Goal: Task Accomplishment & Management: Complete application form

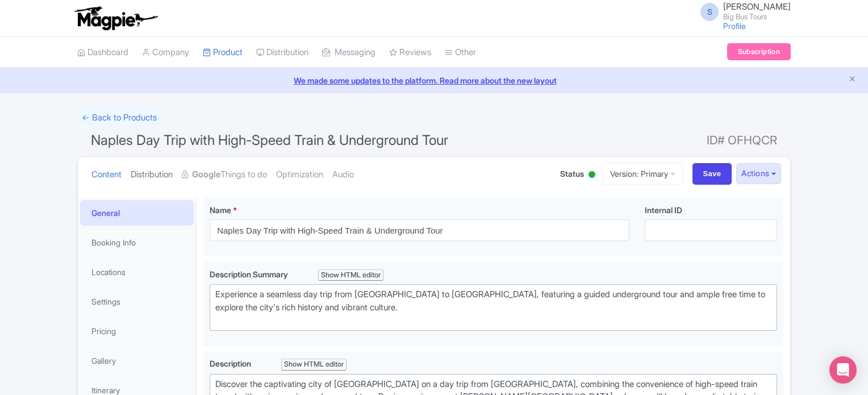
click at [151, 170] on link "Distribution" at bounding box center [152, 175] width 42 height 36
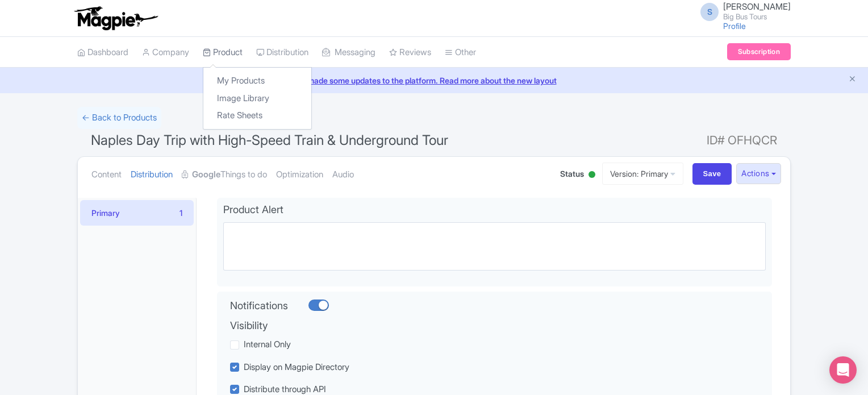
click at [216, 51] on link "Product" at bounding box center [223, 52] width 40 height 31
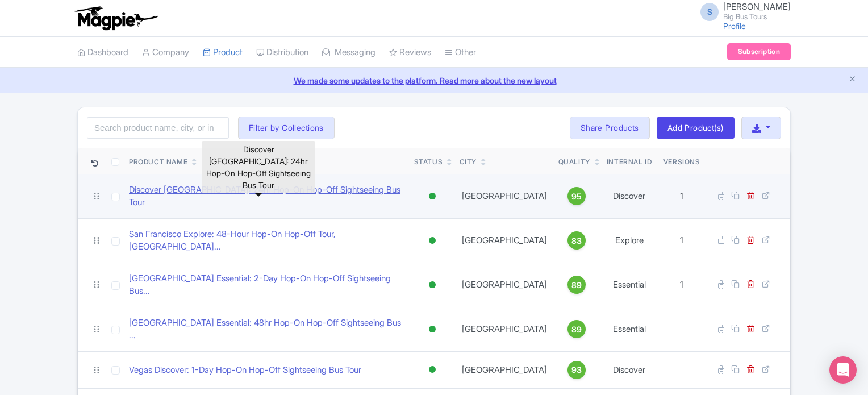
click at [251, 188] on link "Discover Abu Dhabi: 24hr Hop-On Hop-Off Sightseeing Bus Tour" at bounding box center [267, 196] width 276 height 26
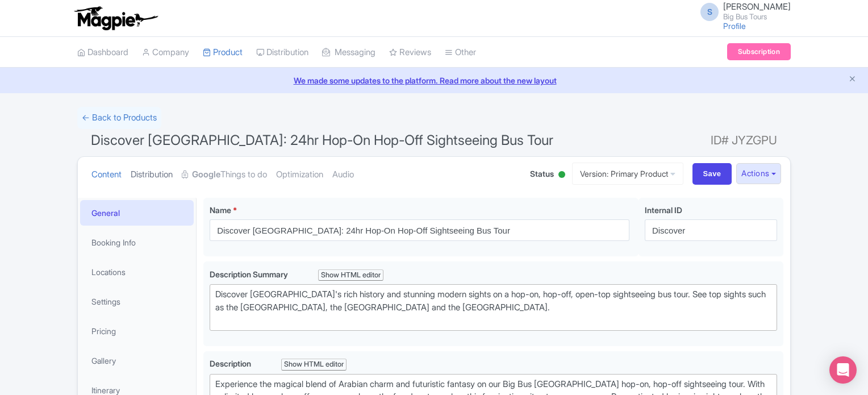
click at [155, 173] on link "Distribution" at bounding box center [152, 175] width 42 height 36
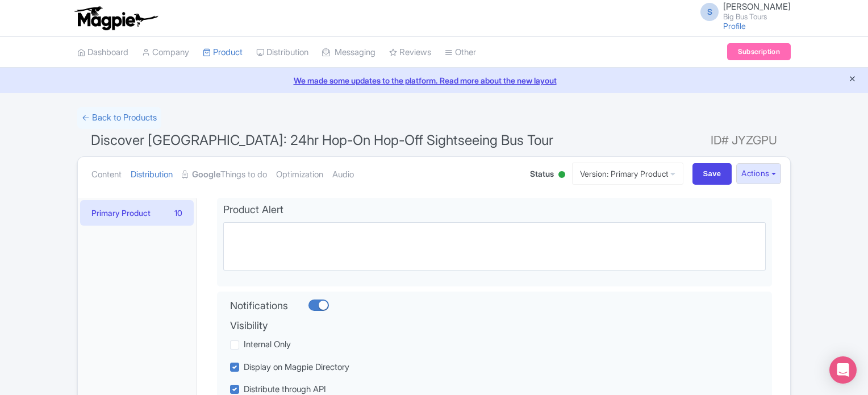
click at [854, 77] on icon "Close announcement" at bounding box center [852, 78] width 9 height 9
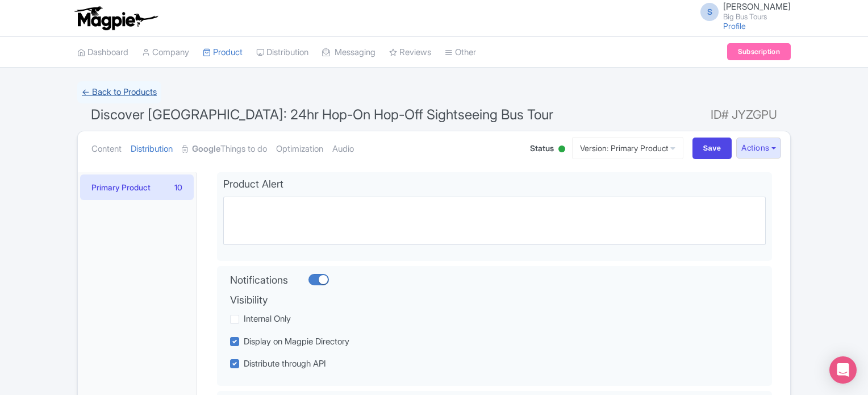
click at [107, 94] on link "← Back to Products" at bounding box center [119, 92] width 84 height 22
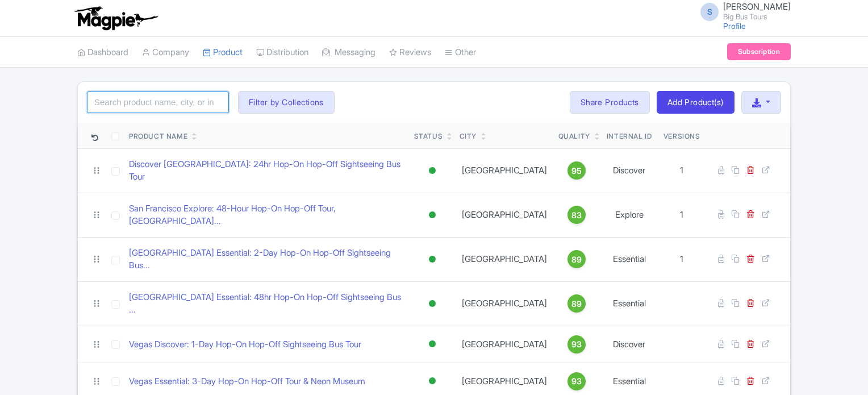
click at [166, 101] on input "search" at bounding box center [158, 102] width 142 height 22
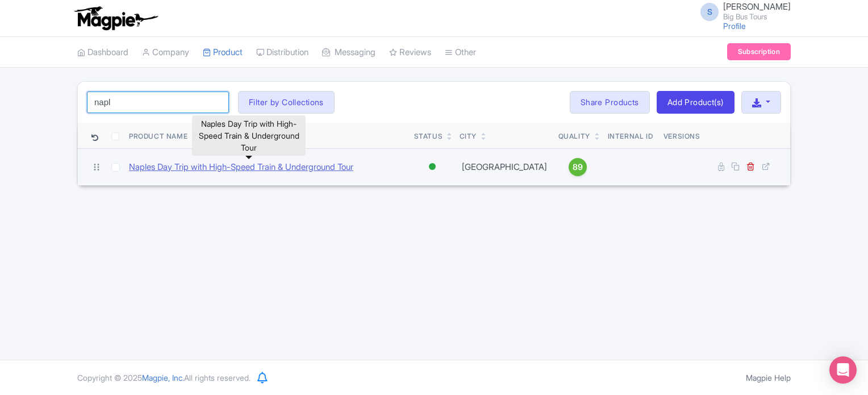
type input "napl"
click at [224, 161] on link "Naples Day Trip with High-Speed Train & Underground Tour" at bounding box center [241, 167] width 224 height 13
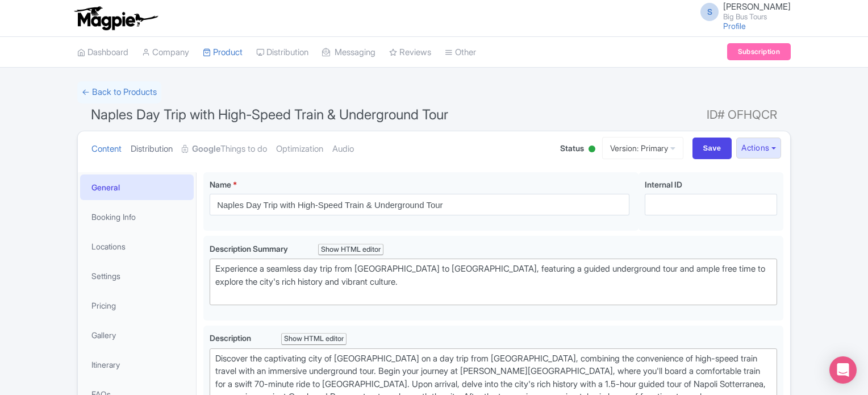
click at [163, 143] on link "Distribution" at bounding box center [152, 149] width 42 height 36
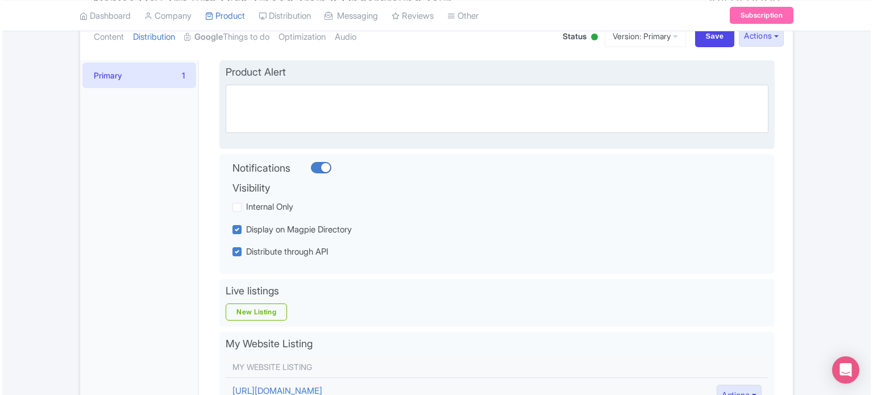
scroll to position [170, 0]
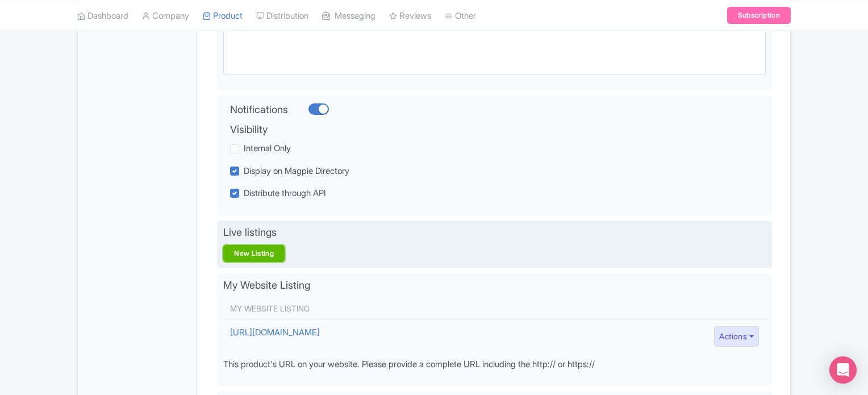
click at [239, 252] on link "New Listing" at bounding box center [253, 253] width 61 height 17
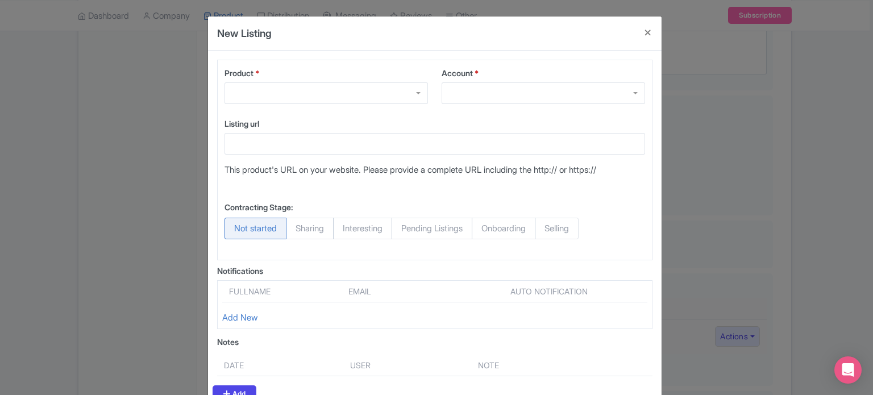
click at [408, 97] on div at bounding box center [325, 93] width 203 height 22
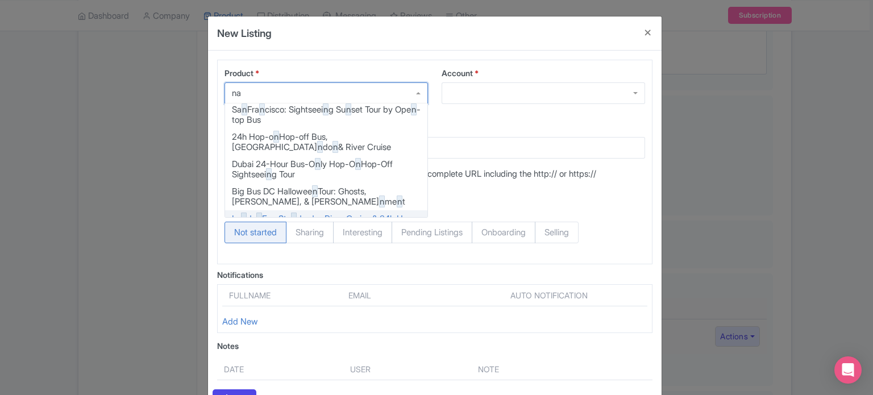
scroll to position [0, 0]
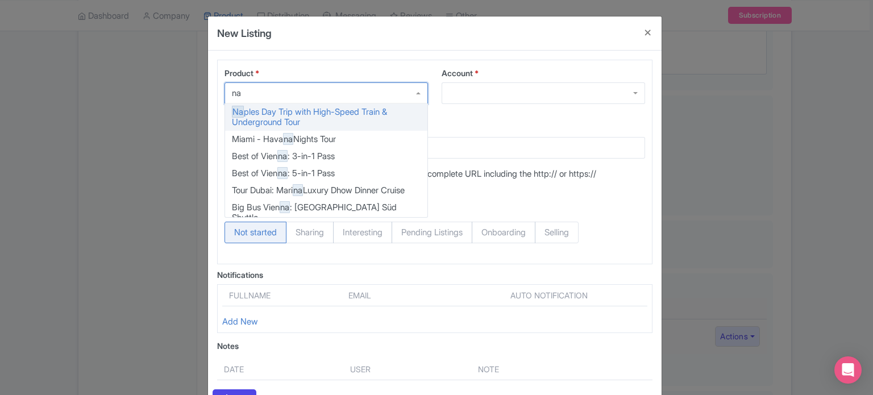
type input "nap"
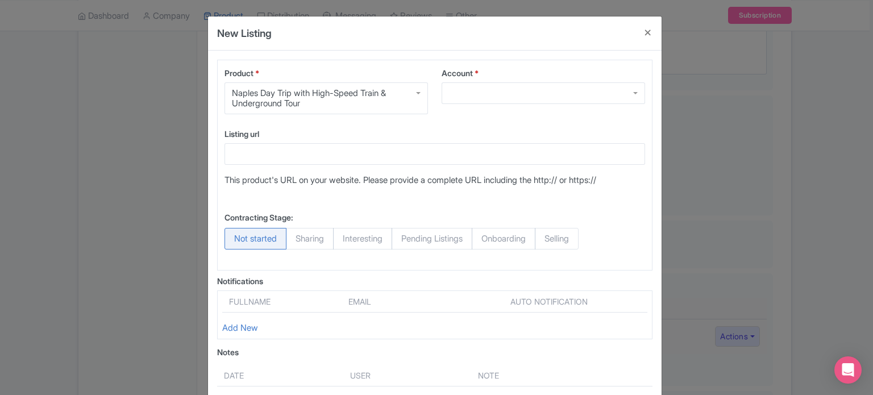
click at [593, 88] on div at bounding box center [542, 93] width 203 height 22
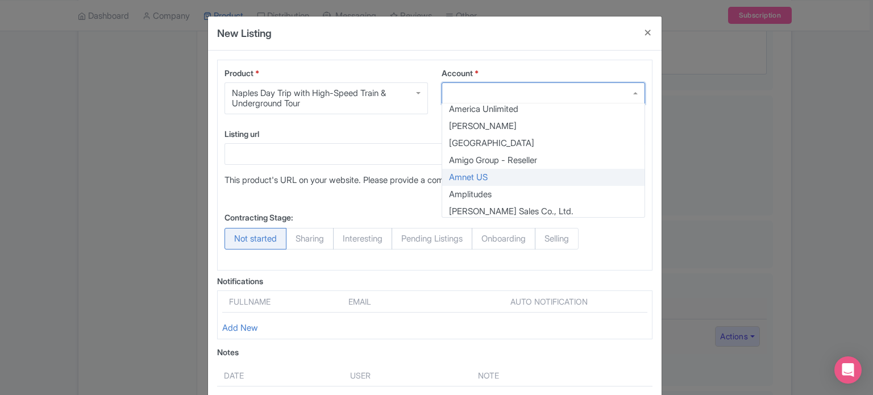
scroll to position [682, 0]
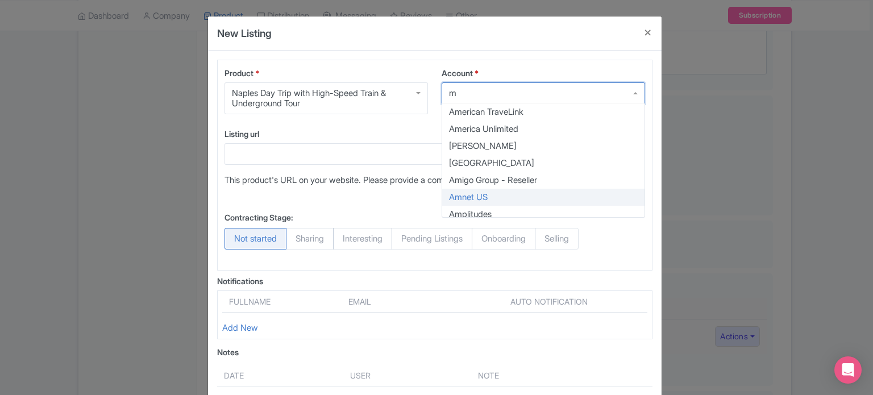
type input "mu"
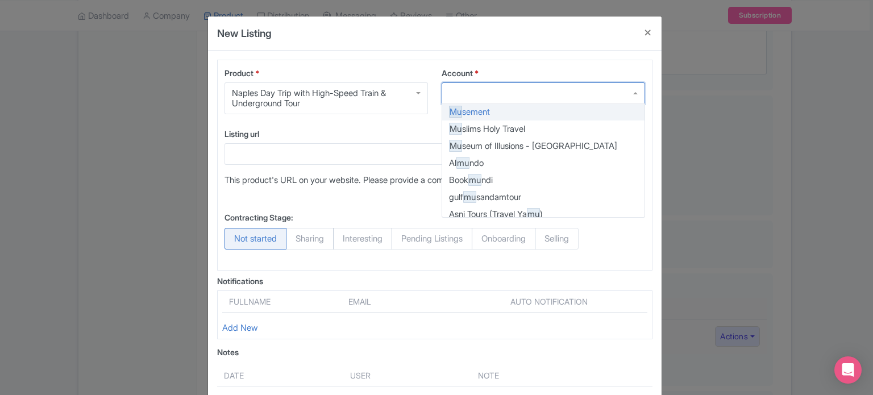
scroll to position [0, 0]
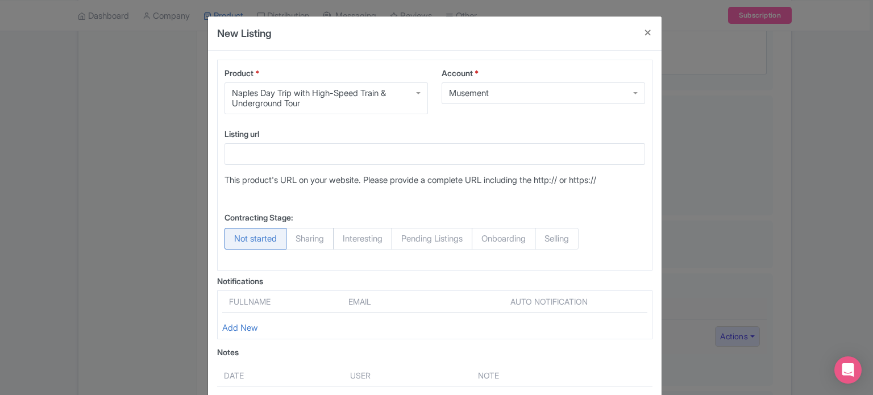
click at [568, 237] on span "Selling" at bounding box center [557, 239] width 44 height 22
click at [546, 237] on input "Selling" at bounding box center [540, 233] width 11 height 11
radio input "true"
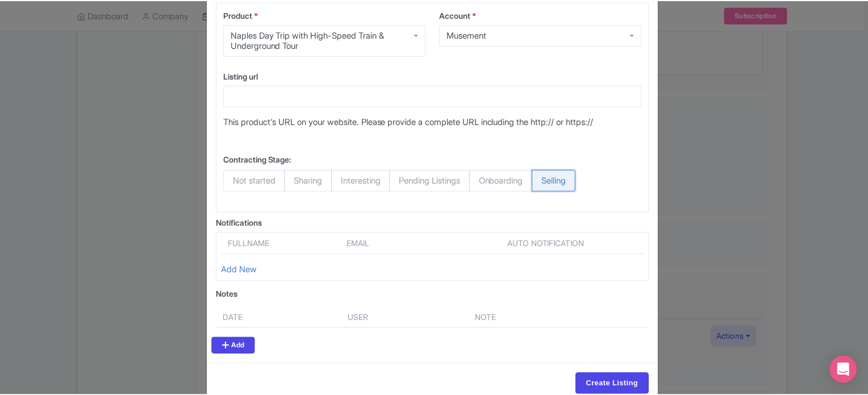
scroll to position [82, 0]
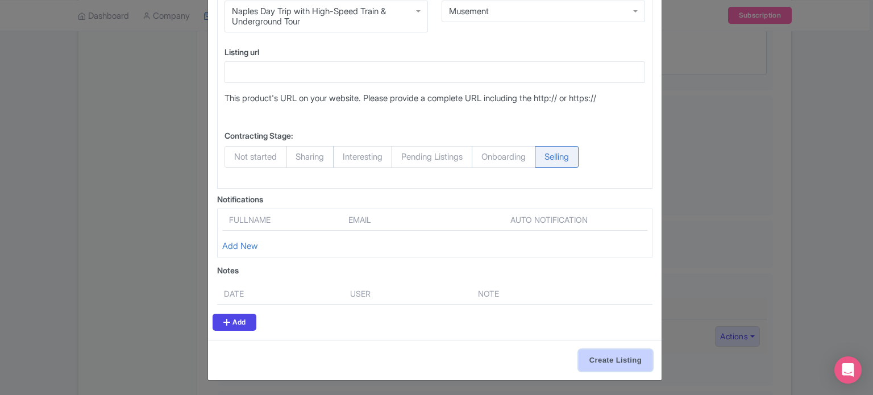
click at [611, 356] on input "Create Listing" at bounding box center [615, 360] width 74 height 22
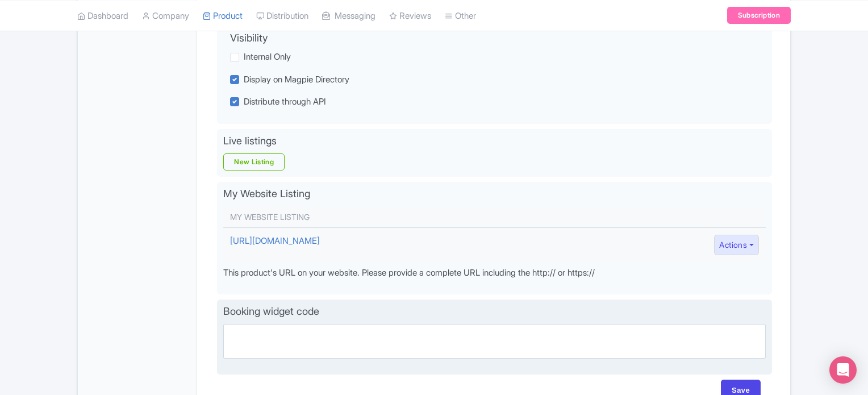
scroll to position [208, 0]
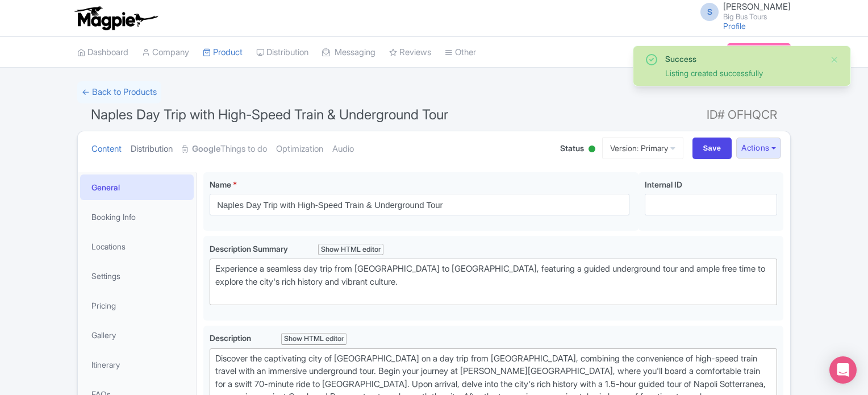
click at [155, 152] on link "Distribution" at bounding box center [152, 149] width 42 height 36
